Goal: Information Seeking & Learning: Check status

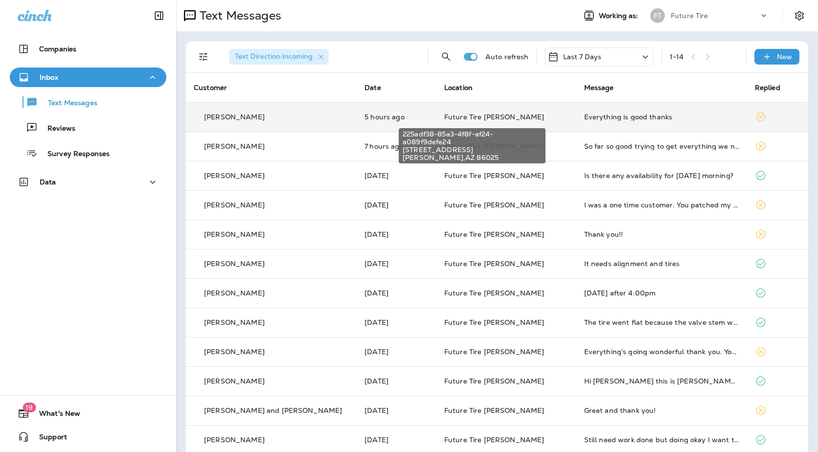
click at [453, 116] on span "Future Tire [PERSON_NAME]" at bounding box center [494, 116] width 100 height 9
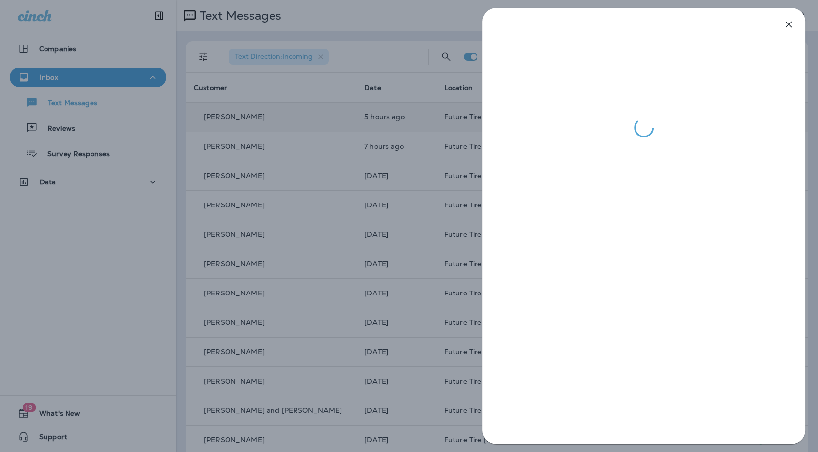
click at [430, 224] on div at bounding box center [409, 226] width 818 height 452
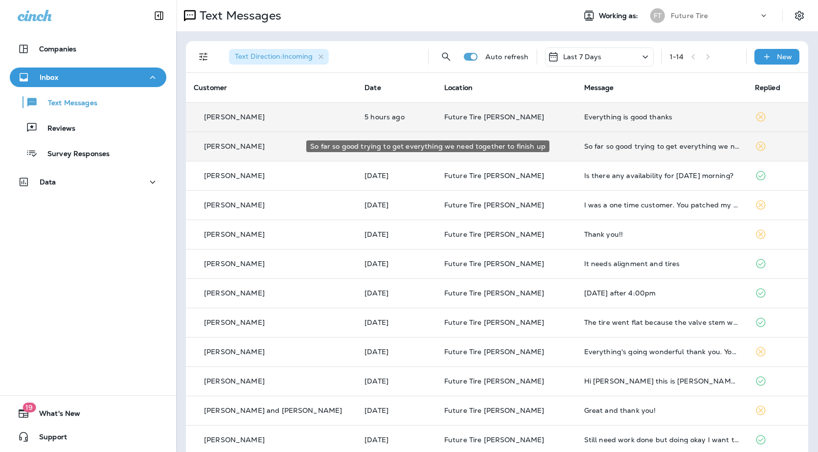
click at [599, 144] on div "So far so good trying to get everything we need together to finish up" at bounding box center [661, 146] width 155 height 8
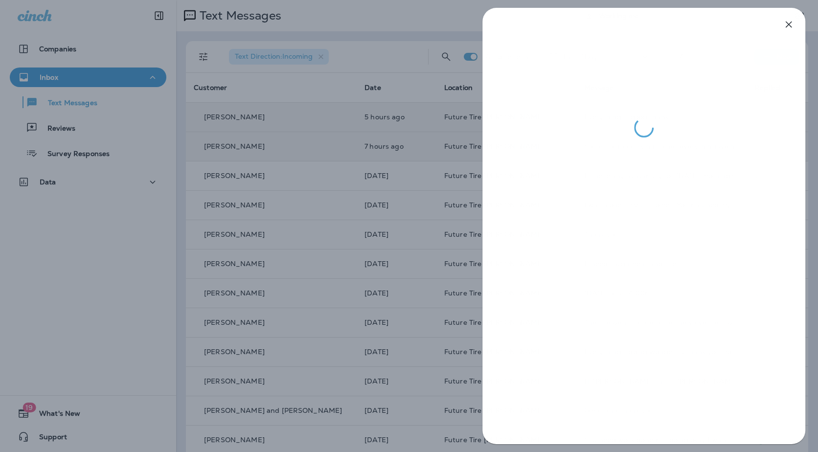
click at [403, 229] on div at bounding box center [409, 226] width 818 height 452
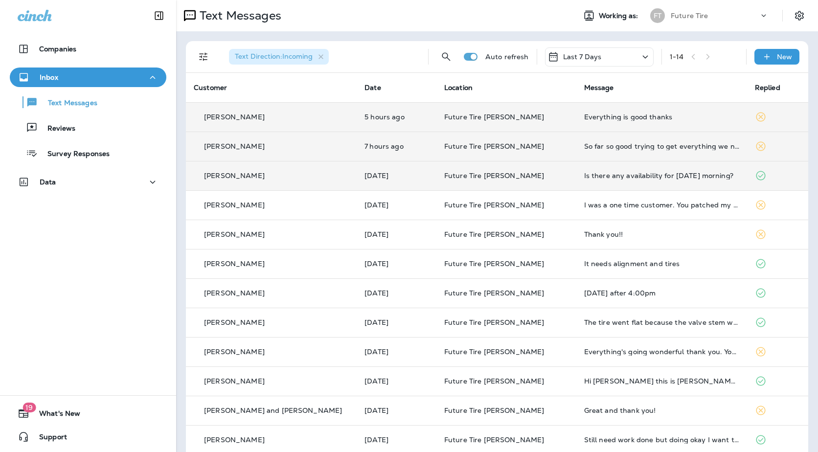
click at [476, 169] on td "Future Tire [PERSON_NAME]" at bounding box center [506, 175] width 140 height 29
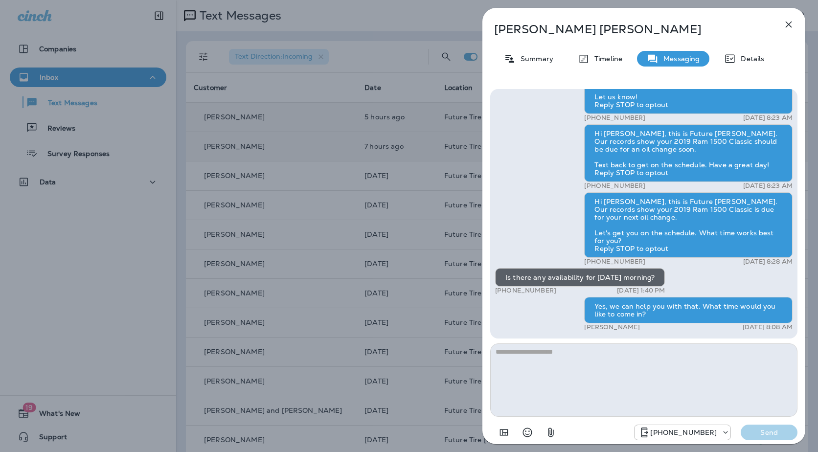
click at [385, 185] on div "[PERSON_NAME] Summary Timeline Messaging Details Hi [PERSON_NAME], We haven’t s…" at bounding box center [409, 226] width 818 height 452
